Goal: Task Accomplishment & Management: Manage account settings

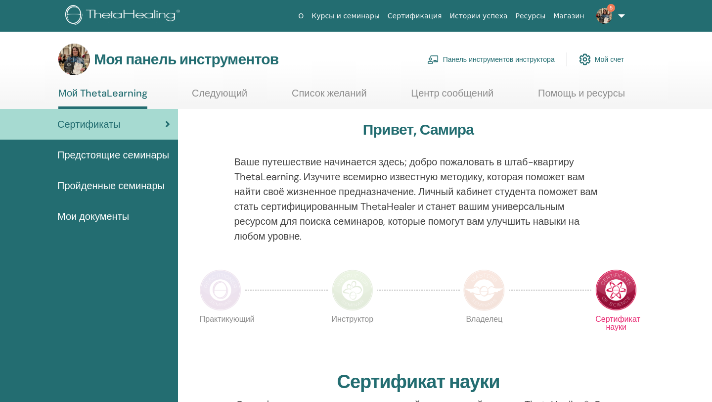
click at [502, 57] on font "Панель инструментов инструктора" at bounding box center [499, 59] width 112 height 9
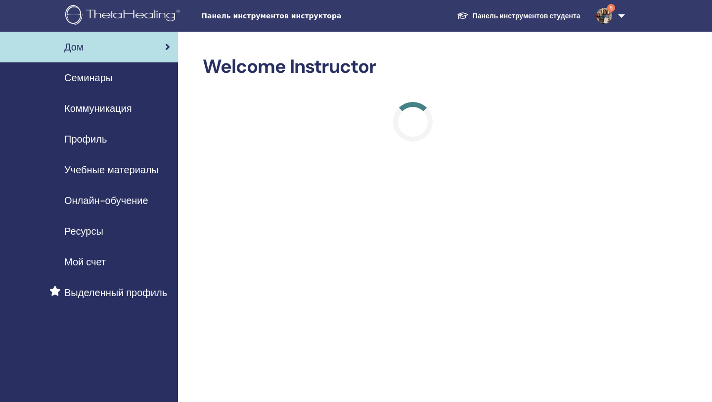
click at [99, 77] on font "Семинары" at bounding box center [88, 77] width 48 height 13
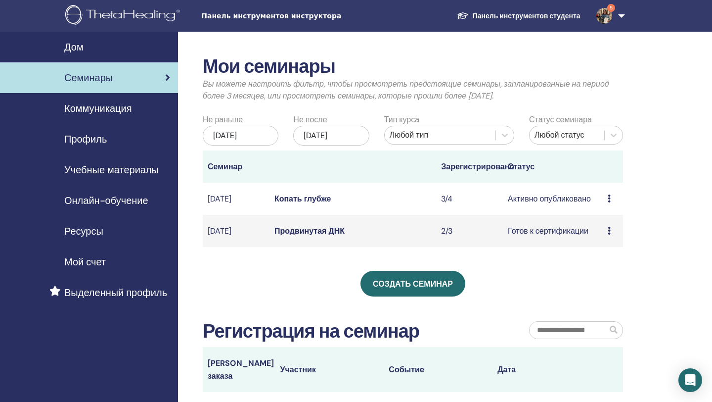
click at [318, 236] on font "Продвинутая ДНК" at bounding box center [309, 231] width 70 height 10
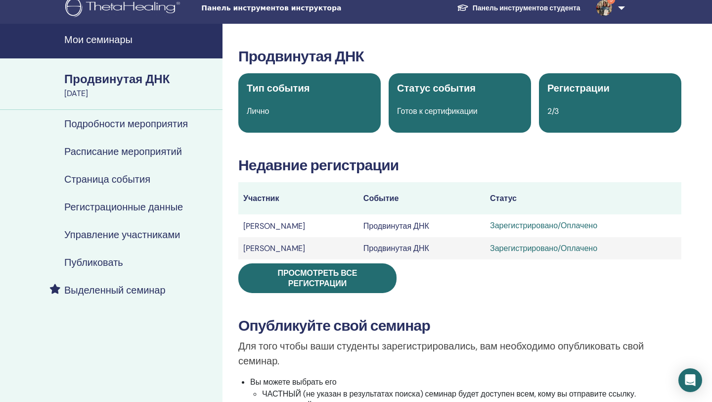
scroll to position [14, 0]
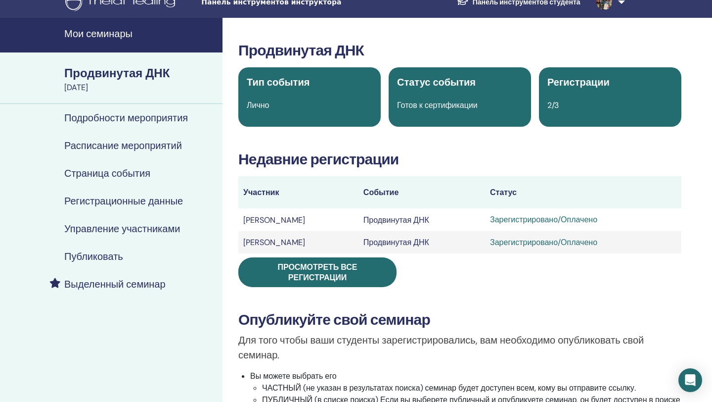
click at [121, 72] on font "Продвинутая ДНК" at bounding box center [116, 72] width 105 height 15
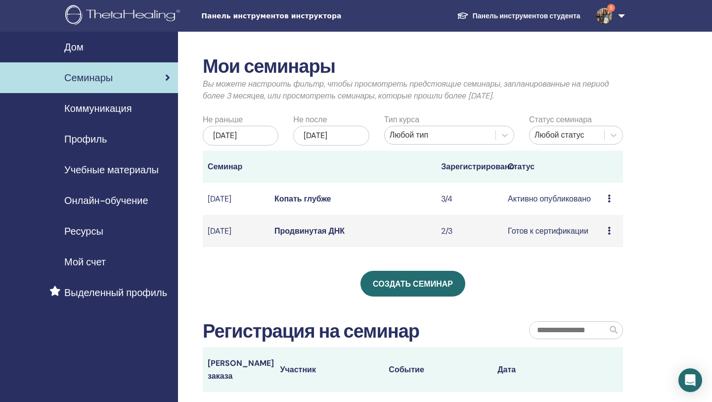
click at [609, 234] on icon at bounding box center [609, 231] width 3 height 8
click at [613, 283] on font "Участники" at bounding box center [605, 282] width 38 height 10
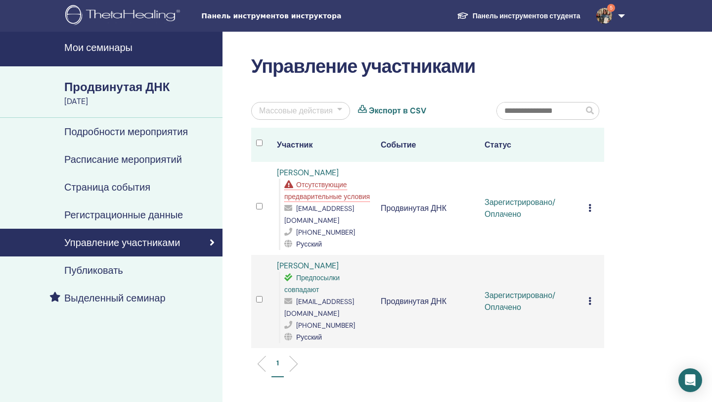
click at [590, 212] on icon at bounding box center [590, 208] width 3 height 8
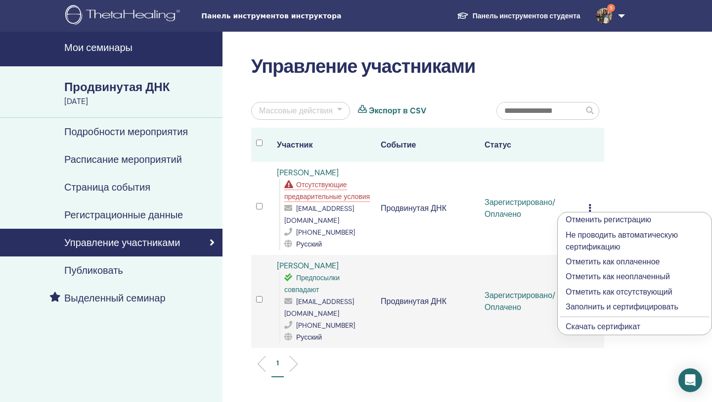
click at [622, 219] on font "Отменить регистрацию" at bounding box center [609, 219] width 86 height 10
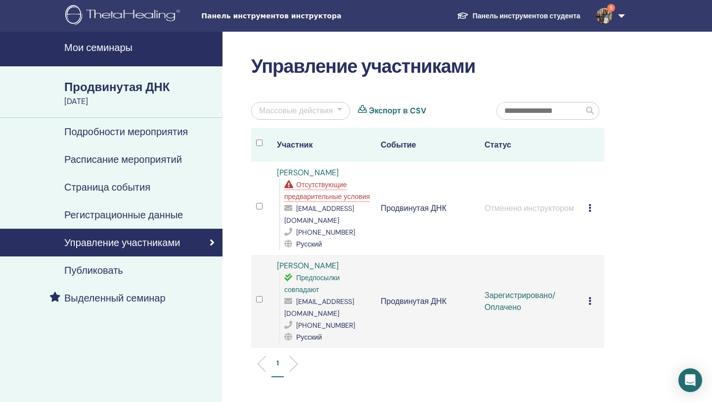
click at [589, 305] on icon at bounding box center [590, 301] width 3 height 8
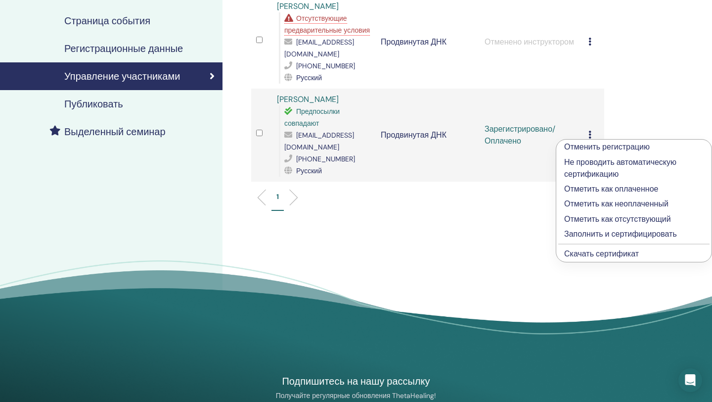
scroll to position [167, 0]
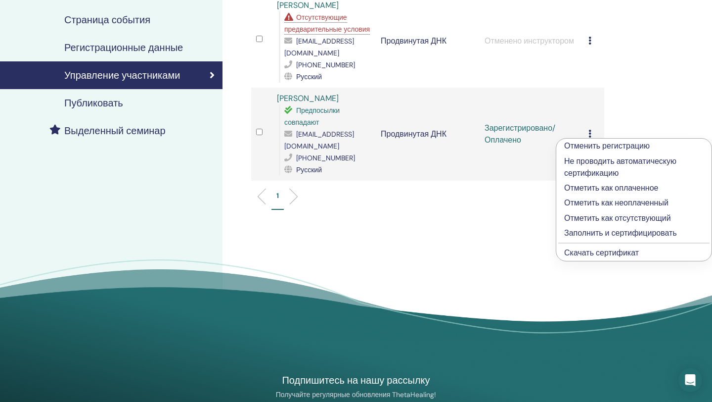
click at [599, 251] on font "Скачать сертификат" at bounding box center [601, 252] width 75 height 10
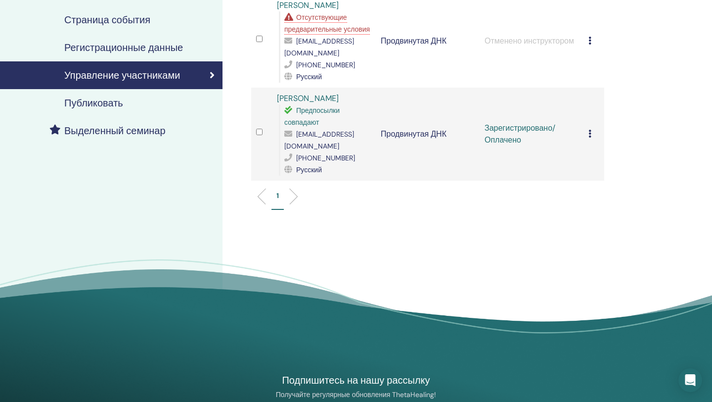
click at [380, 209] on ul "1" at bounding box center [428, 199] width 336 height 19
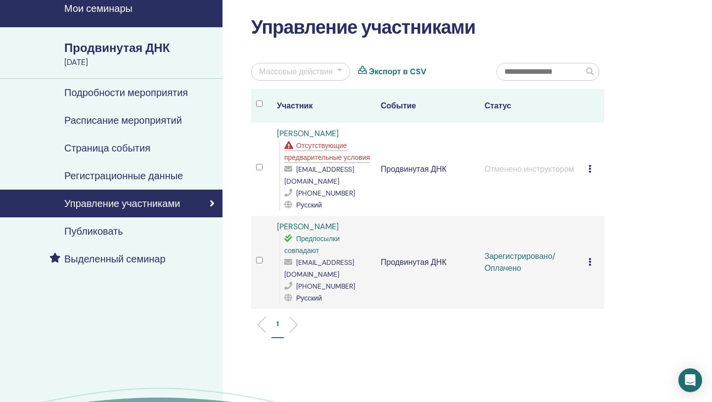
scroll to position [0, 0]
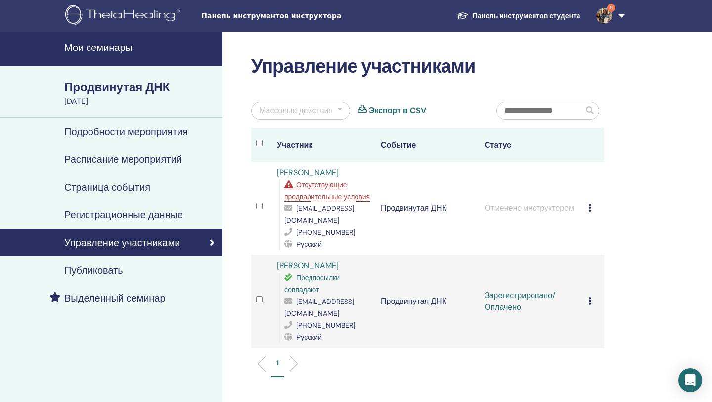
click at [156, 127] on font "Подробности мероприятия" at bounding box center [126, 131] width 124 height 13
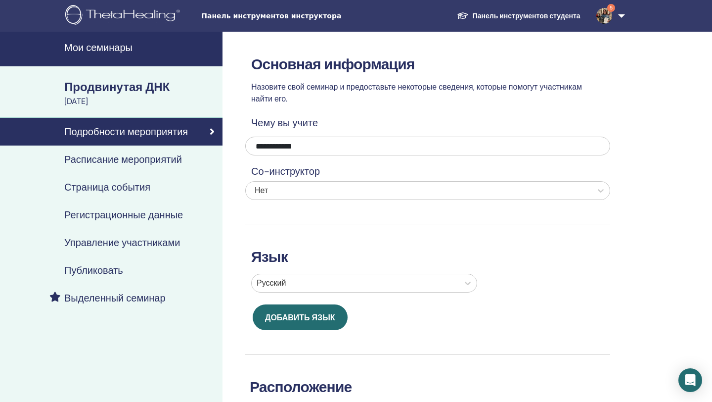
click at [140, 96] on div "28 сентября 2025 г." at bounding box center [140, 101] width 152 height 12
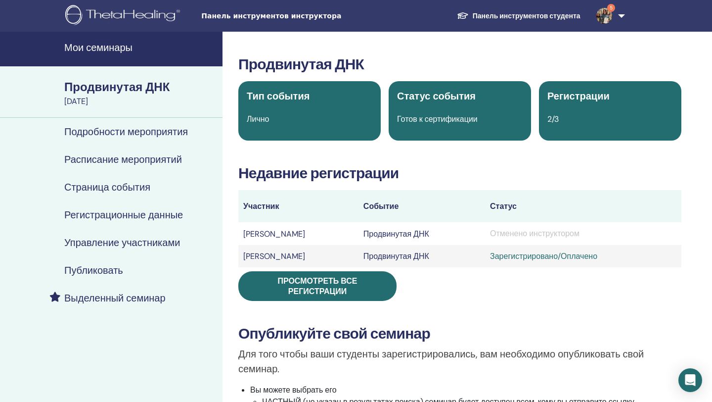
click at [653, 185] on div "Продвинутая ДНК Тип события Лично Статус события Готов к сертификации Регистрац…" at bounding box center [459, 371] width 463 height 632
click at [642, 166] on h3 "Недавние регистрации" at bounding box center [459, 173] width 443 height 18
click at [616, 57] on h3 "Продвинутая ДНК" at bounding box center [459, 64] width 443 height 18
click at [674, 70] on h3 "Продвинутая ДНК" at bounding box center [459, 64] width 443 height 18
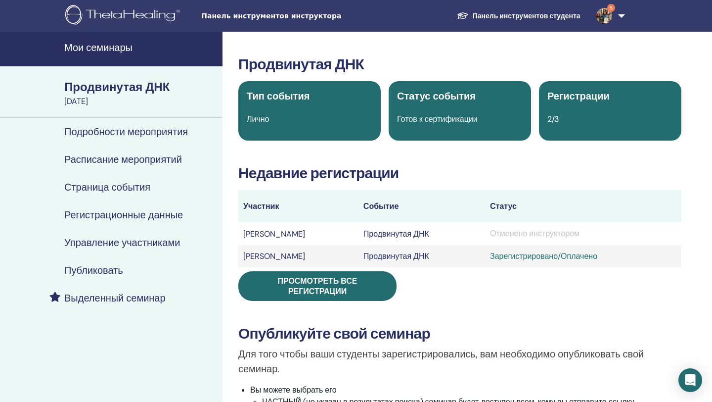
click at [149, 90] on font "Продвинутая ДНК" at bounding box center [116, 86] width 105 height 15
click at [126, 130] on font "Подробности мероприятия" at bounding box center [126, 131] width 124 height 13
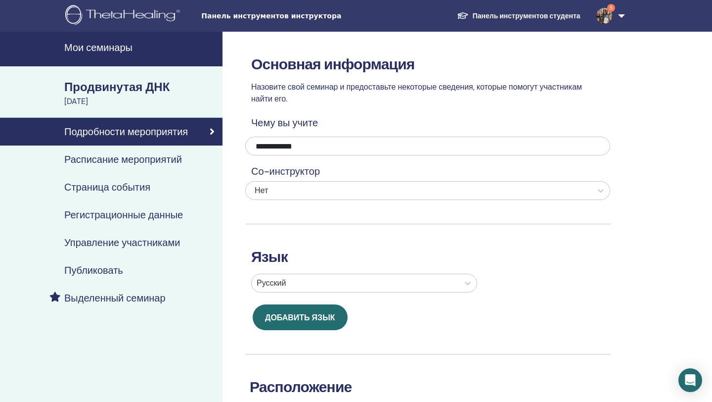
click at [123, 91] on font "Продвинутая ДНК" at bounding box center [116, 86] width 105 height 15
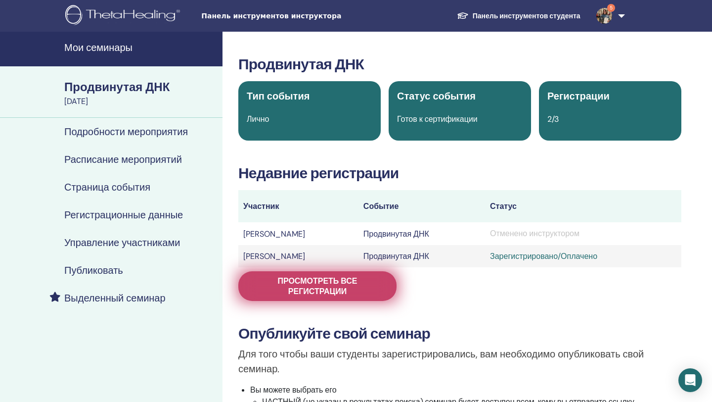
click at [340, 289] on font "Просмотреть все регистрации" at bounding box center [317, 285] width 80 height 21
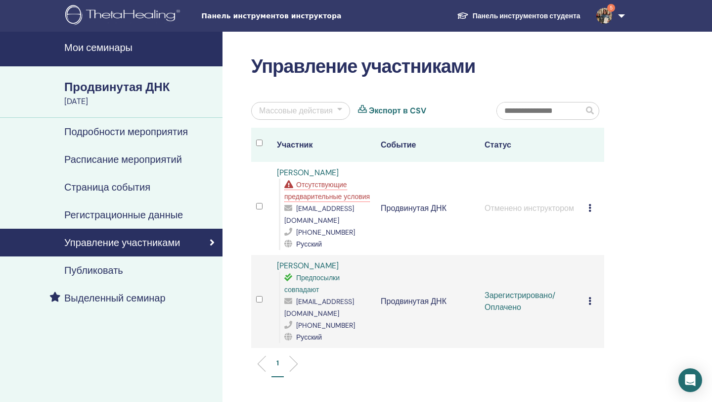
click at [122, 82] on font "Продвинутая ДНК" at bounding box center [116, 86] width 105 height 15
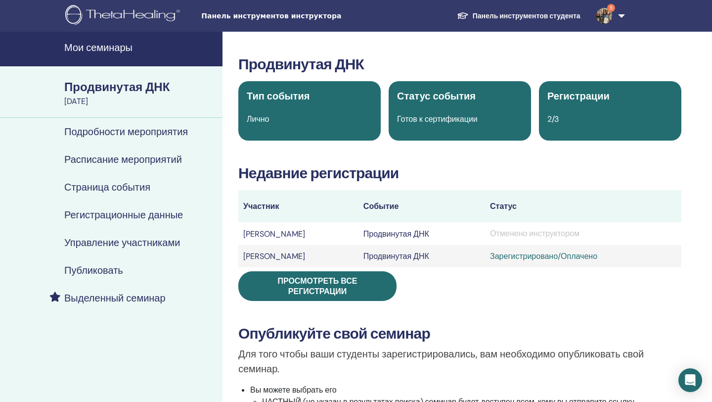
click at [128, 87] on font "Продвинутая ДНК" at bounding box center [116, 86] width 105 height 15
click at [113, 45] on font "Мои семинары" at bounding box center [98, 47] width 68 height 13
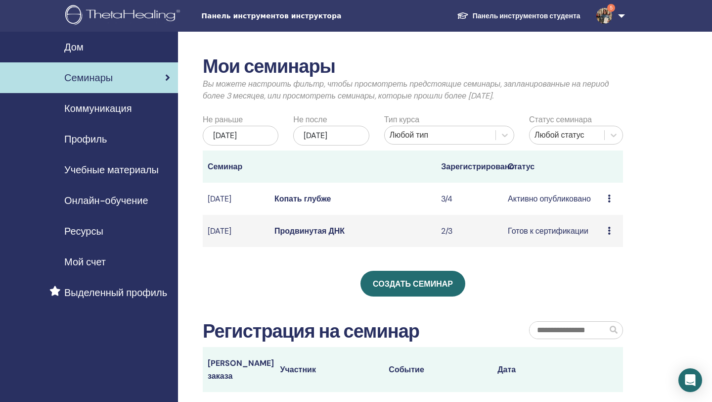
click at [610, 202] on icon at bounding box center [609, 198] width 3 height 8
click at [297, 204] on font "Копать глубже" at bounding box center [302, 198] width 57 height 10
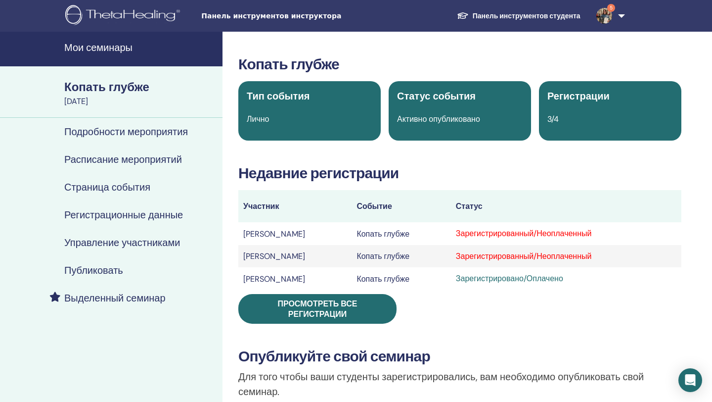
click at [274, 257] on font "[PERSON_NAME]" at bounding box center [274, 256] width 62 height 10
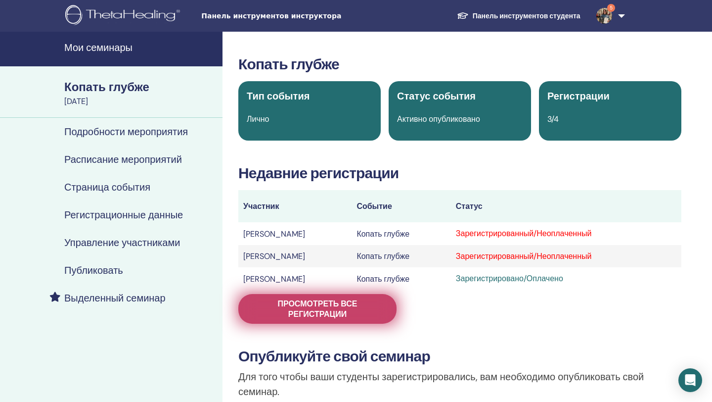
click at [327, 312] on font "Просмотреть все регистрации" at bounding box center [317, 308] width 80 height 21
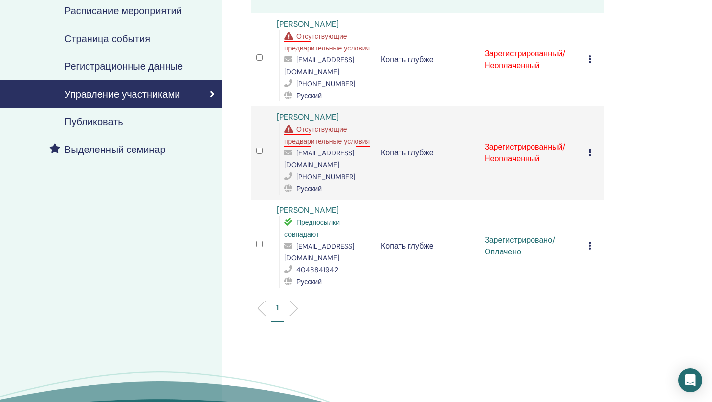
scroll to position [132, 0]
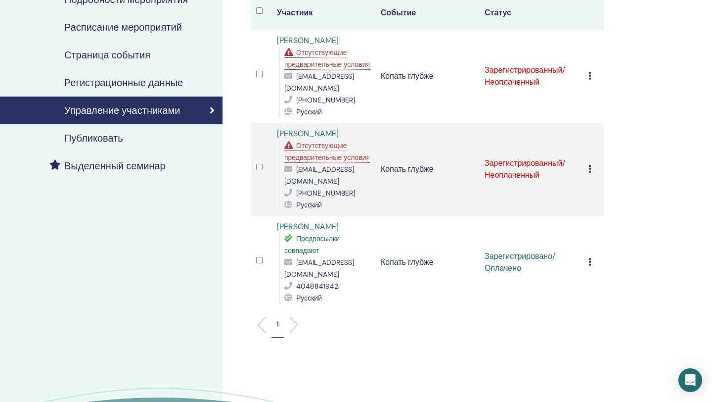
click at [589, 266] on icon at bounding box center [590, 262] width 3 height 8
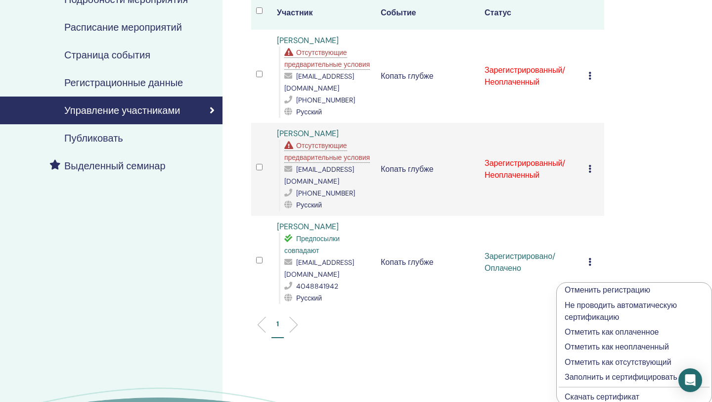
click at [591, 173] on icon at bounding box center [590, 169] width 3 height 8
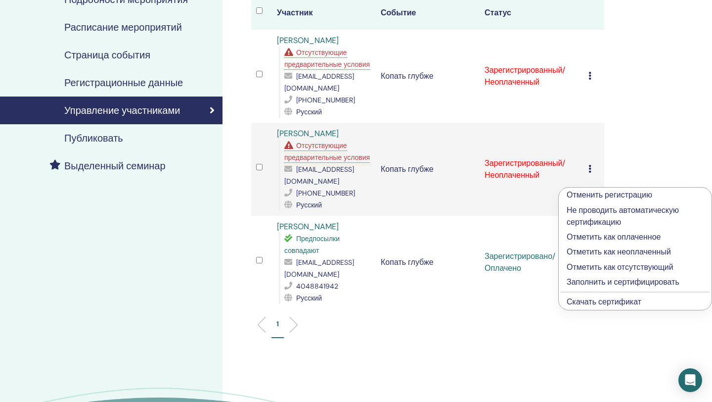
click at [616, 196] on font "Отменить регистрацию" at bounding box center [610, 194] width 86 height 10
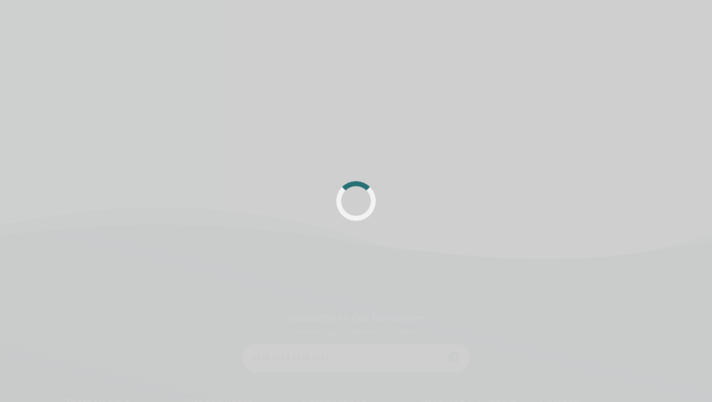
scroll to position [132, 0]
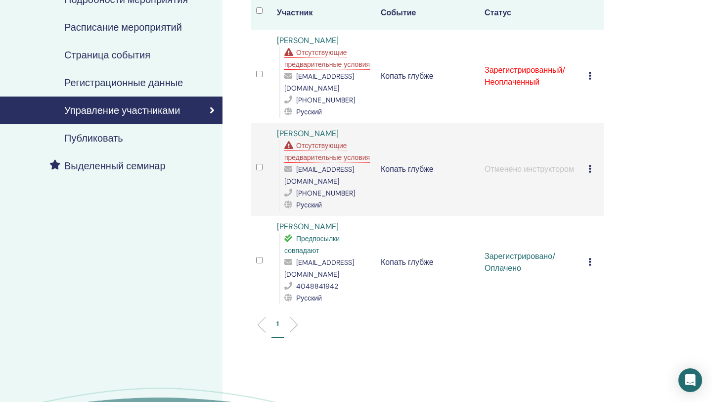
click at [591, 80] on icon at bounding box center [590, 76] width 3 height 8
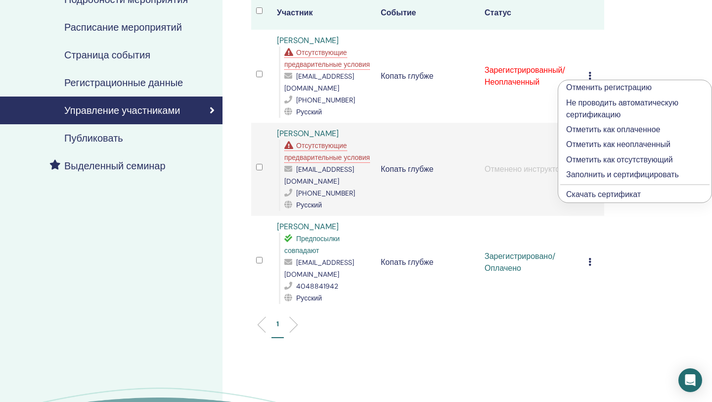
click at [596, 89] on font "Отменить регистрацию" at bounding box center [609, 87] width 86 height 10
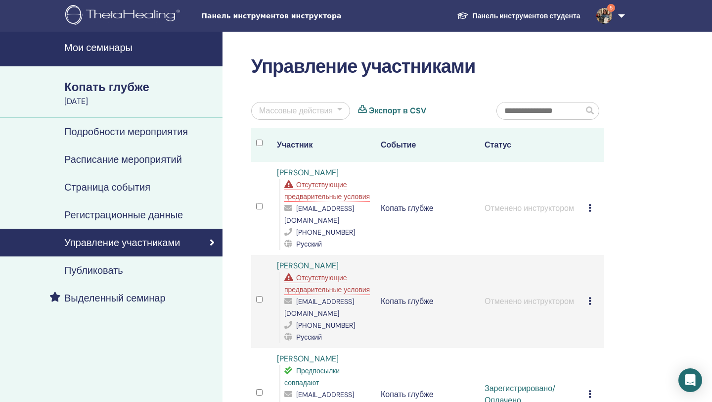
click at [590, 210] on icon at bounding box center [590, 208] width 3 height 8
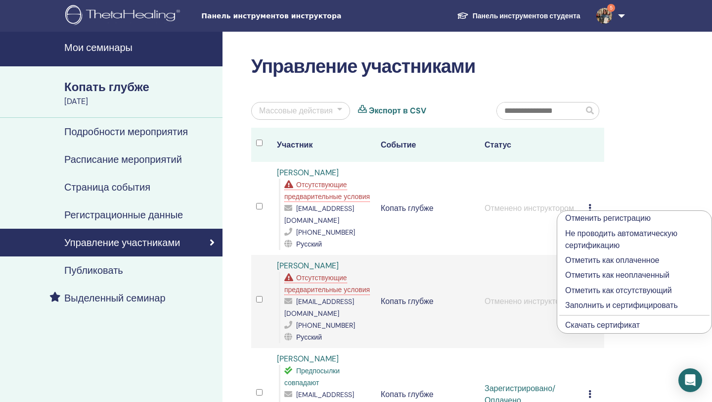
click at [639, 165] on div "Управление участниками Массовые действия Экспорт в CSV Участник Событие Статус …" at bounding box center [460, 325] width 475 height 587
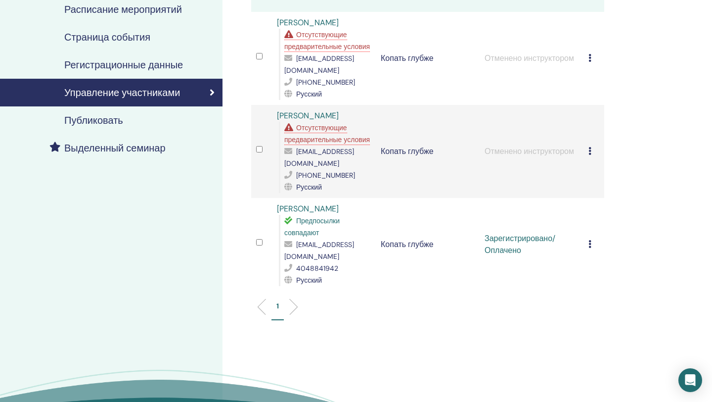
scroll to position [156, 0]
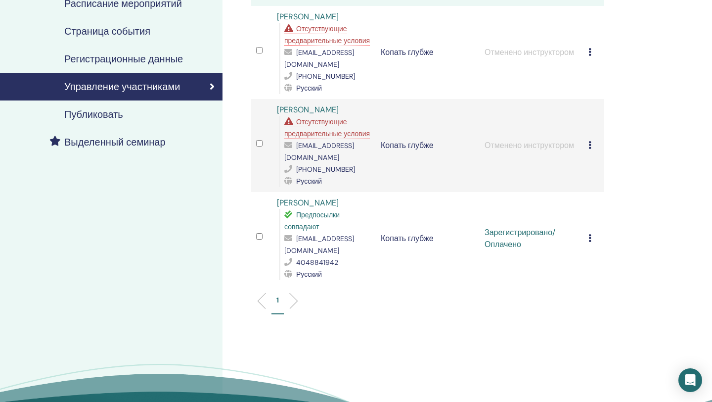
click at [591, 242] on icon at bounding box center [590, 238] width 3 height 8
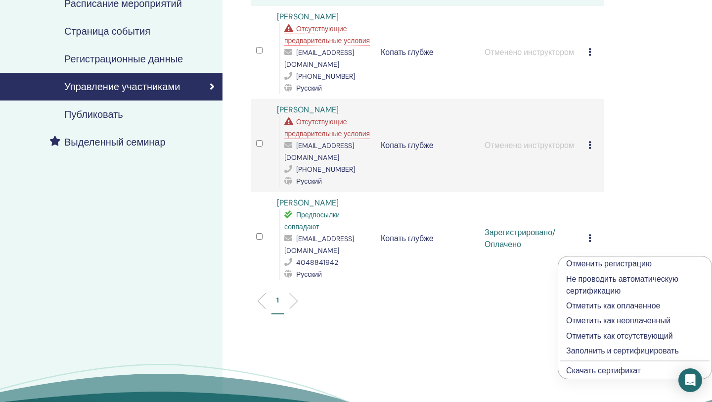
click at [600, 371] on font "Скачать сертификат" at bounding box center [603, 370] width 75 height 10
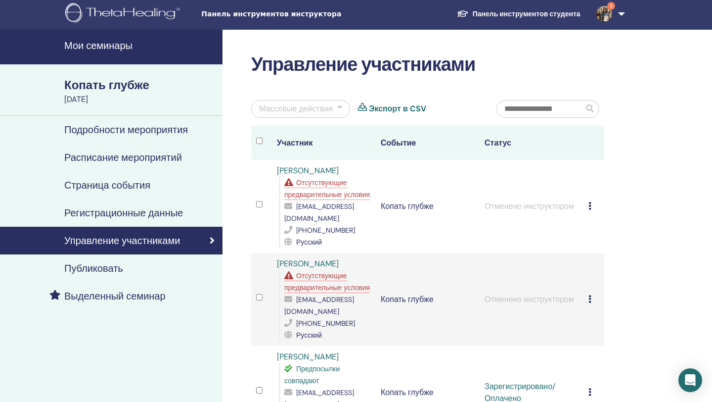
scroll to position [4, 0]
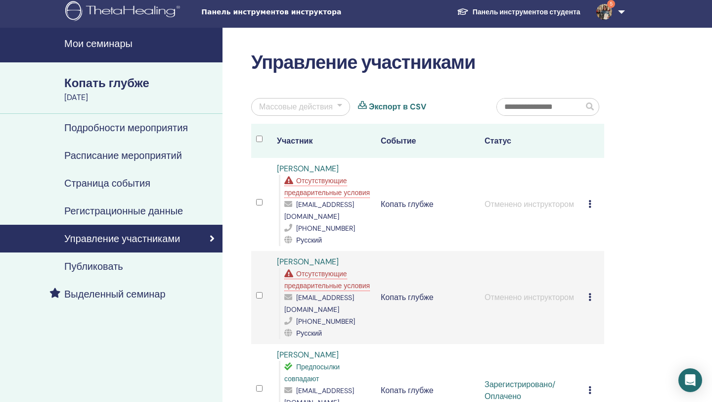
click at [115, 43] on font "Мои семинары" at bounding box center [98, 43] width 68 height 13
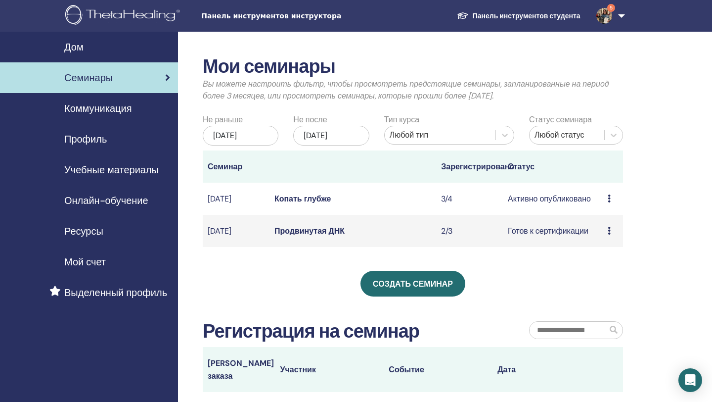
click at [610, 234] on icon at bounding box center [609, 231] width 3 height 8
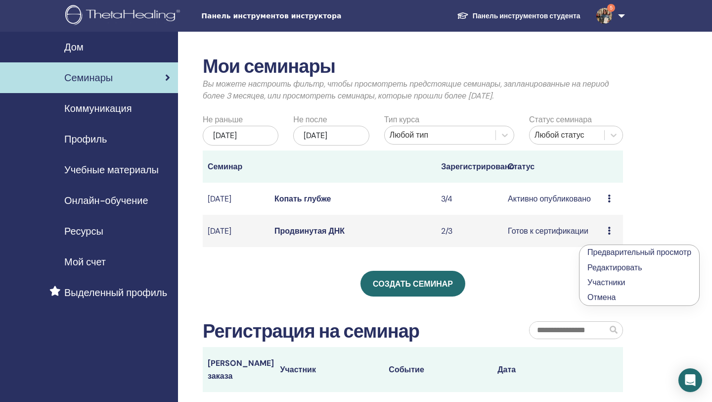
click at [607, 282] on font "Участники" at bounding box center [607, 282] width 38 height 10
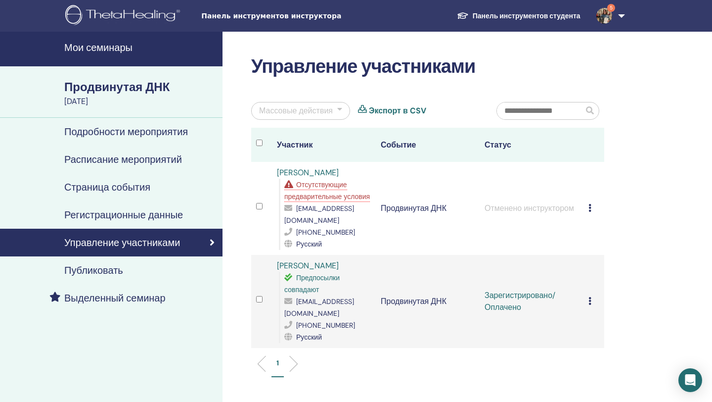
click at [106, 51] on font "Мои семинары" at bounding box center [98, 47] width 68 height 13
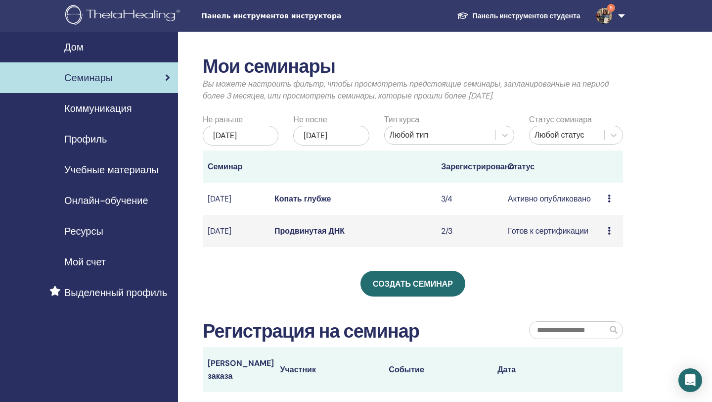
click at [609, 202] on icon at bounding box center [609, 198] width 3 height 8
click at [313, 204] on font "Копать глубже" at bounding box center [302, 198] width 57 height 10
